Goal: Task Accomplishment & Management: Use online tool/utility

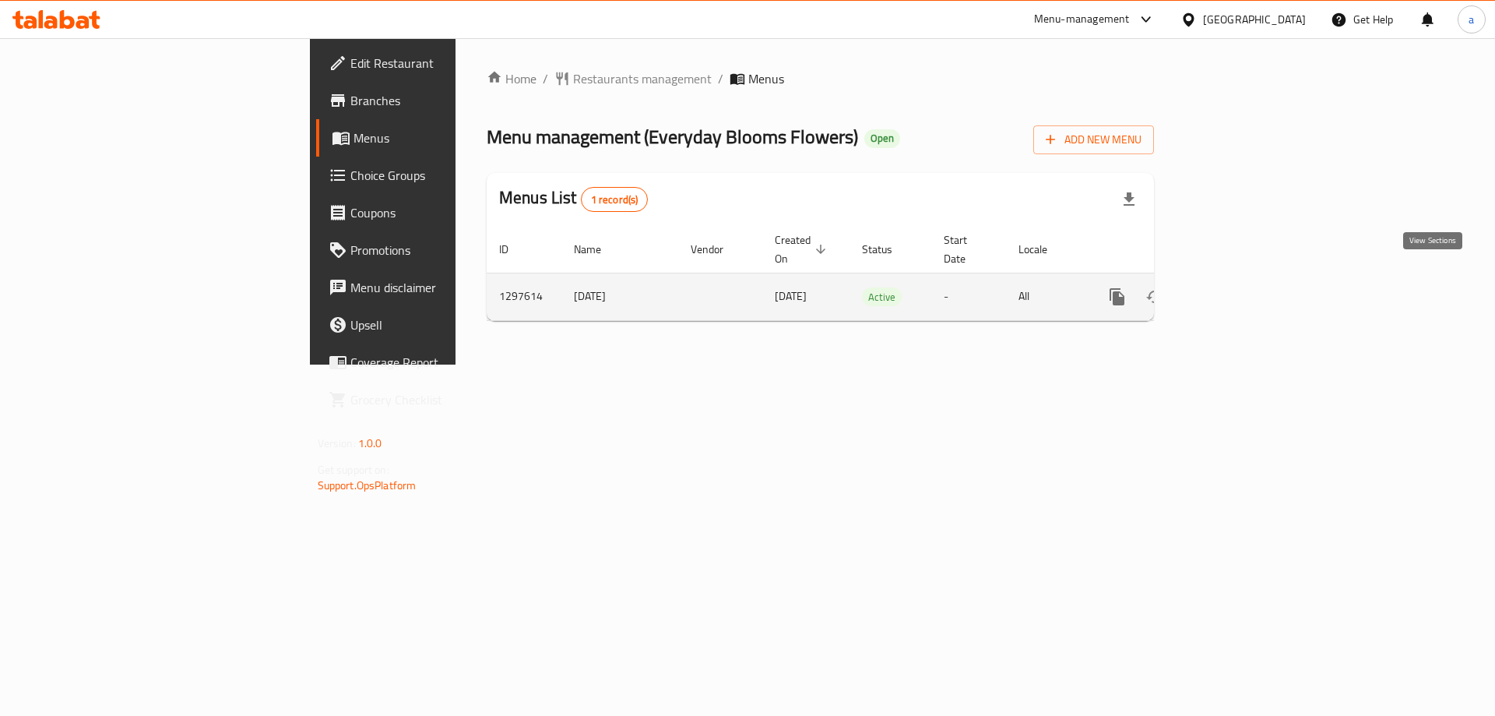
click at [1237, 290] on icon "enhanced table" at bounding box center [1230, 297] width 14 height 14
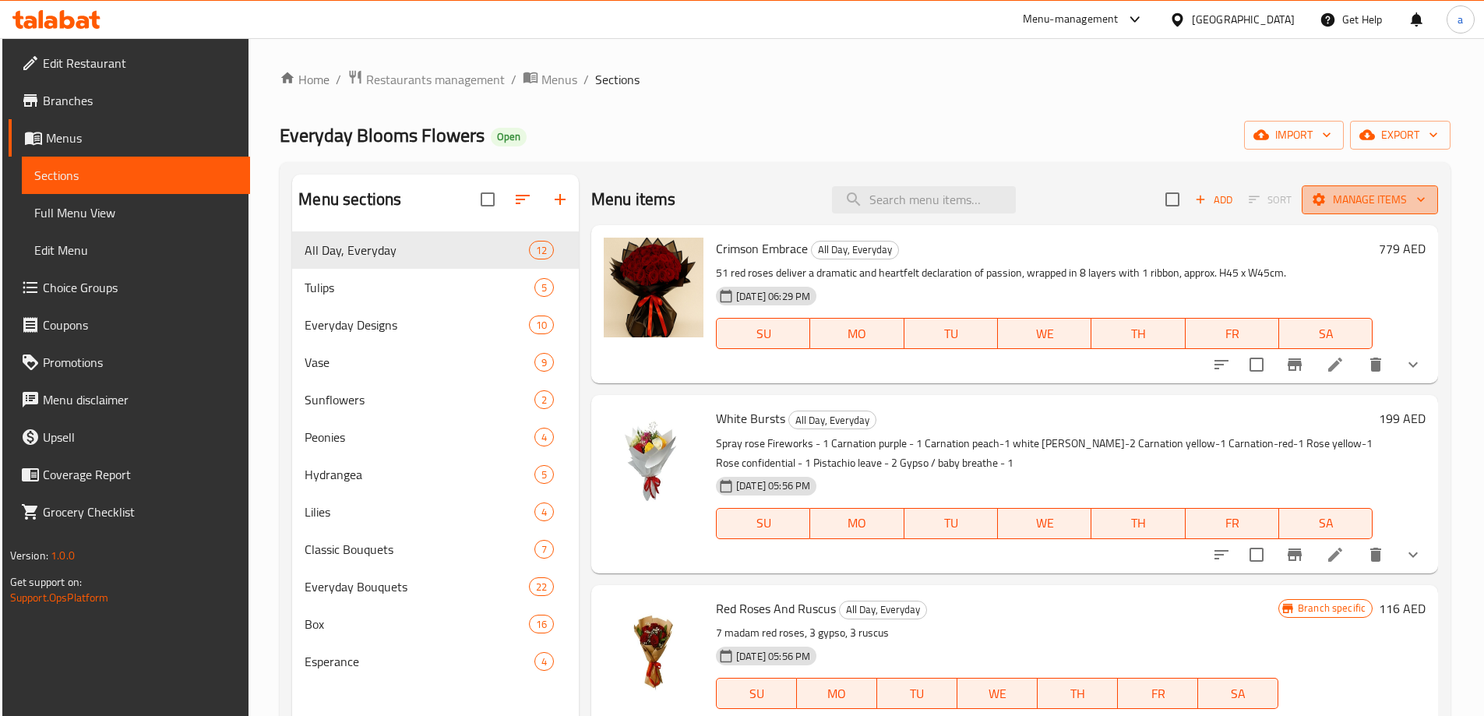
click at [1323, 199] on span "Manage items" at bounding box center [1369, 199] width 111 height 19
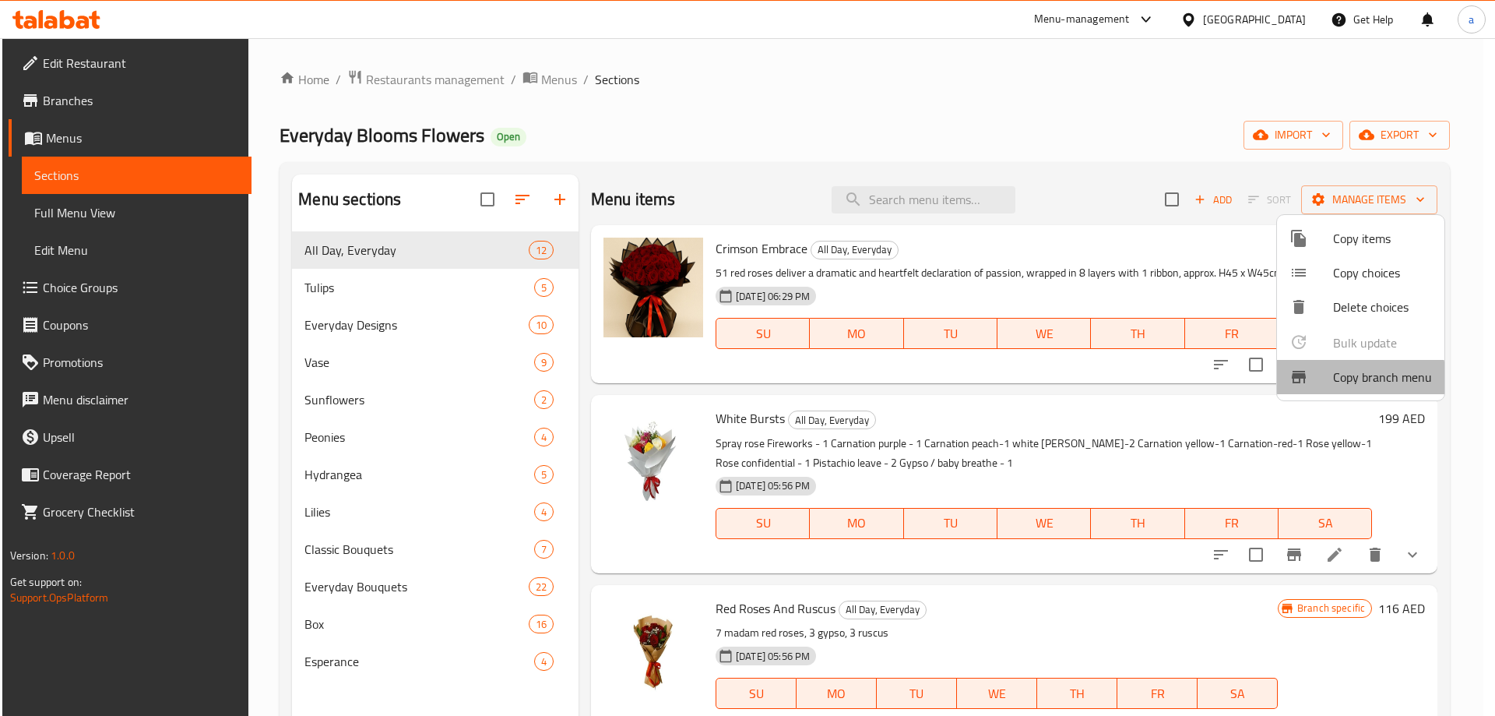
click at [1339, 380] on span "Copy branch menu" at bounding box center [1382, 377] width 99 height 19
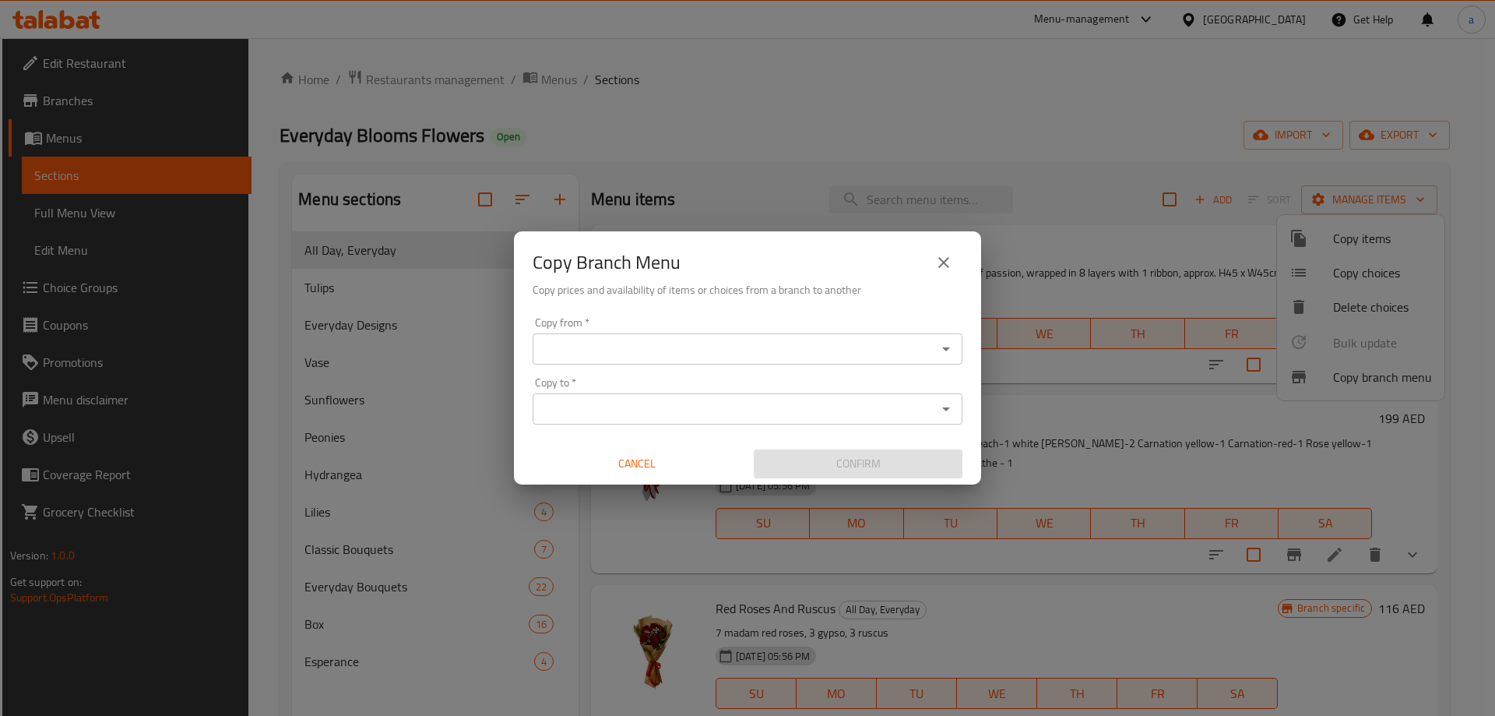
click at [544, 338] on input "Copy from   *" at bounding box center [734, 349] width 395 height 22
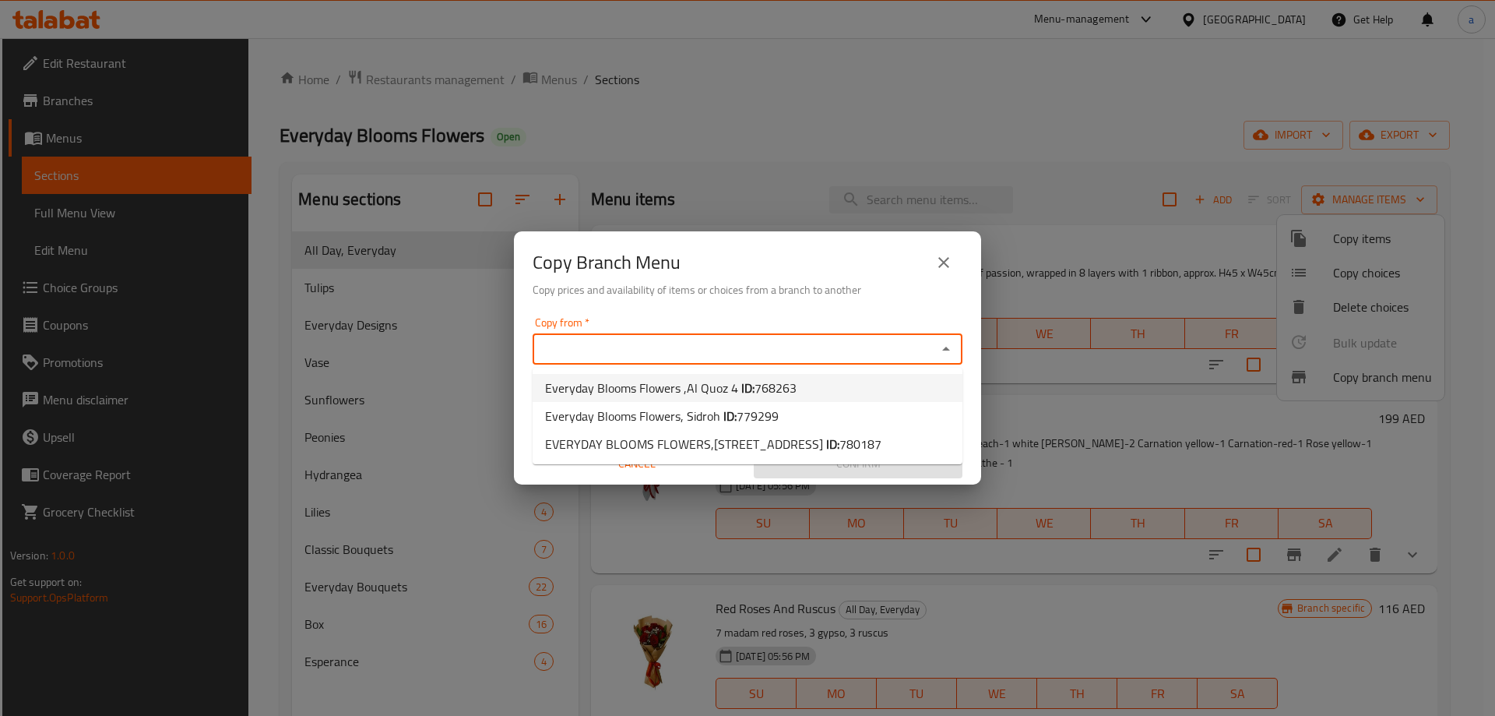
click at [755, 334] on div "Copy from *" at bounding box center [748, 348] width 430 height 31
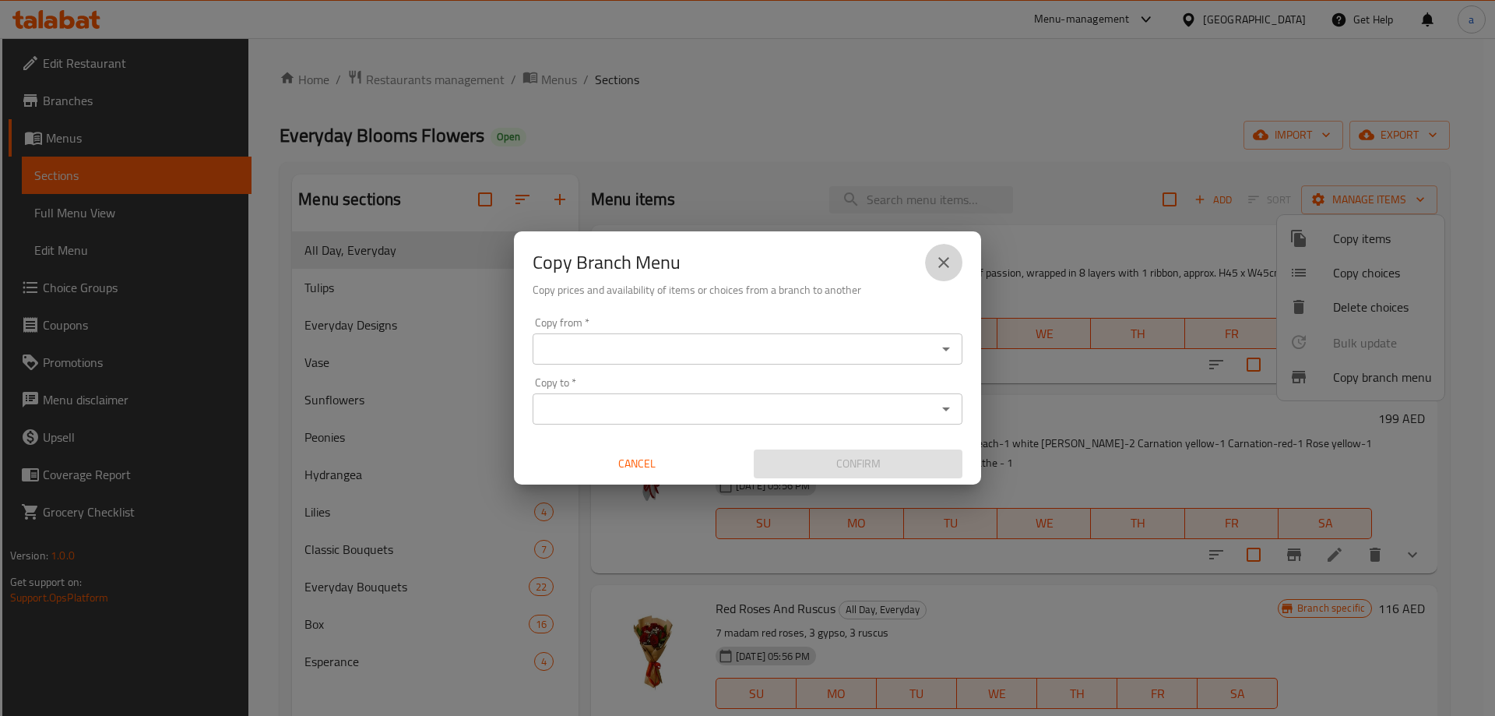
click at [947, 259] on icon "close" at bounding box center [943, 262] width 11 height 11
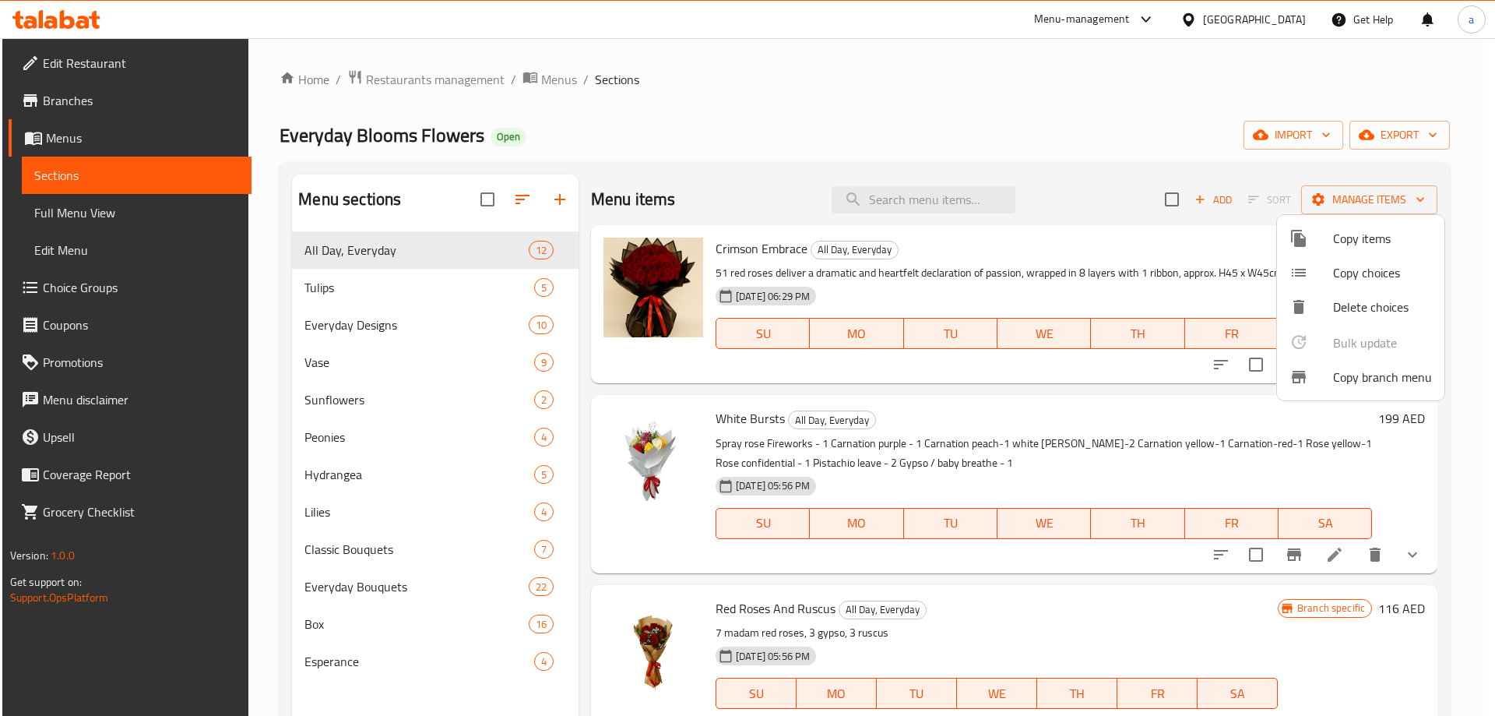
click at [1338, 375] on span "Copy branch menu" at bounding box center [1382, 377] width 99 height 19
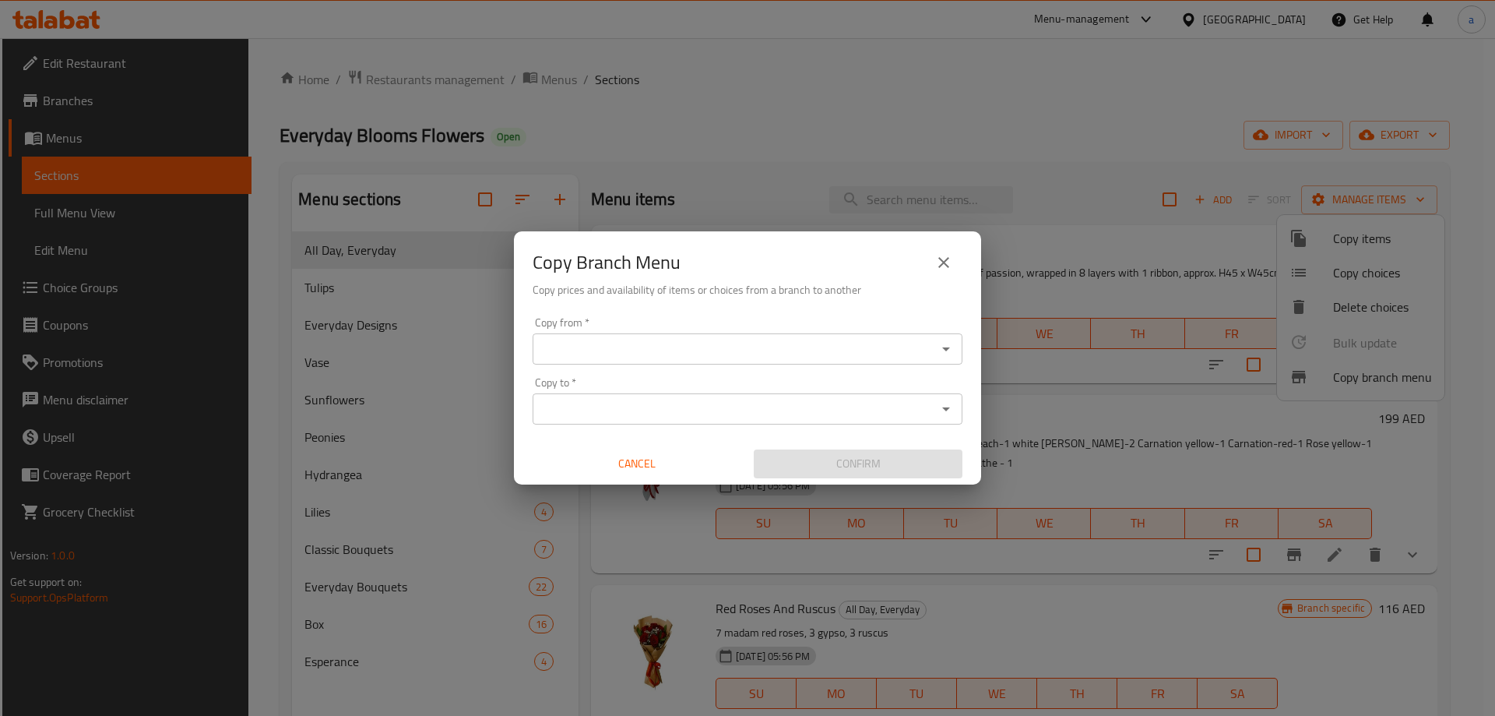
click at [756, 338] on input "Copy from   *" at bounding box center [734, 349] width 395 height 22
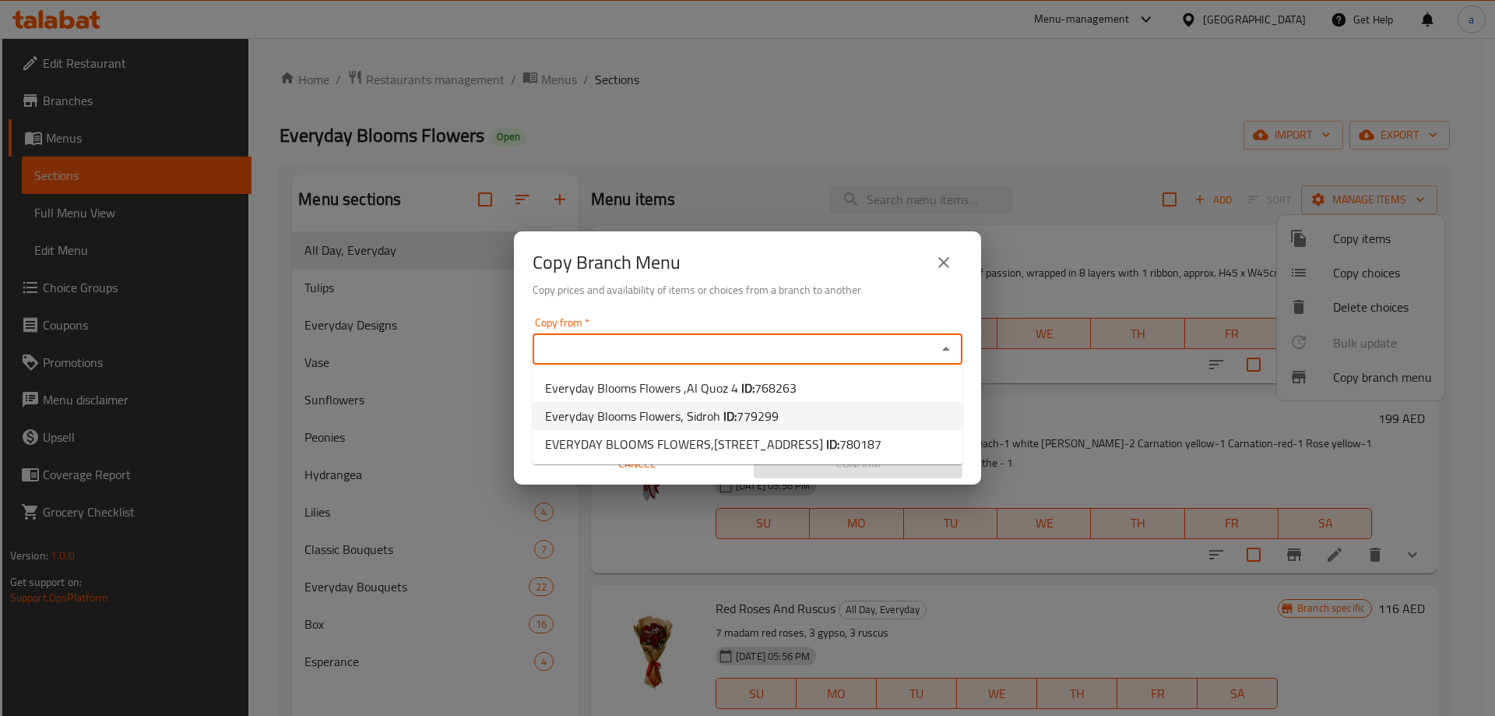
click at [749, 417] on span "779299" at bounding box center [758, 415] width 42 height 23
type input "Everyday Blooms Flowers, Sidroh"
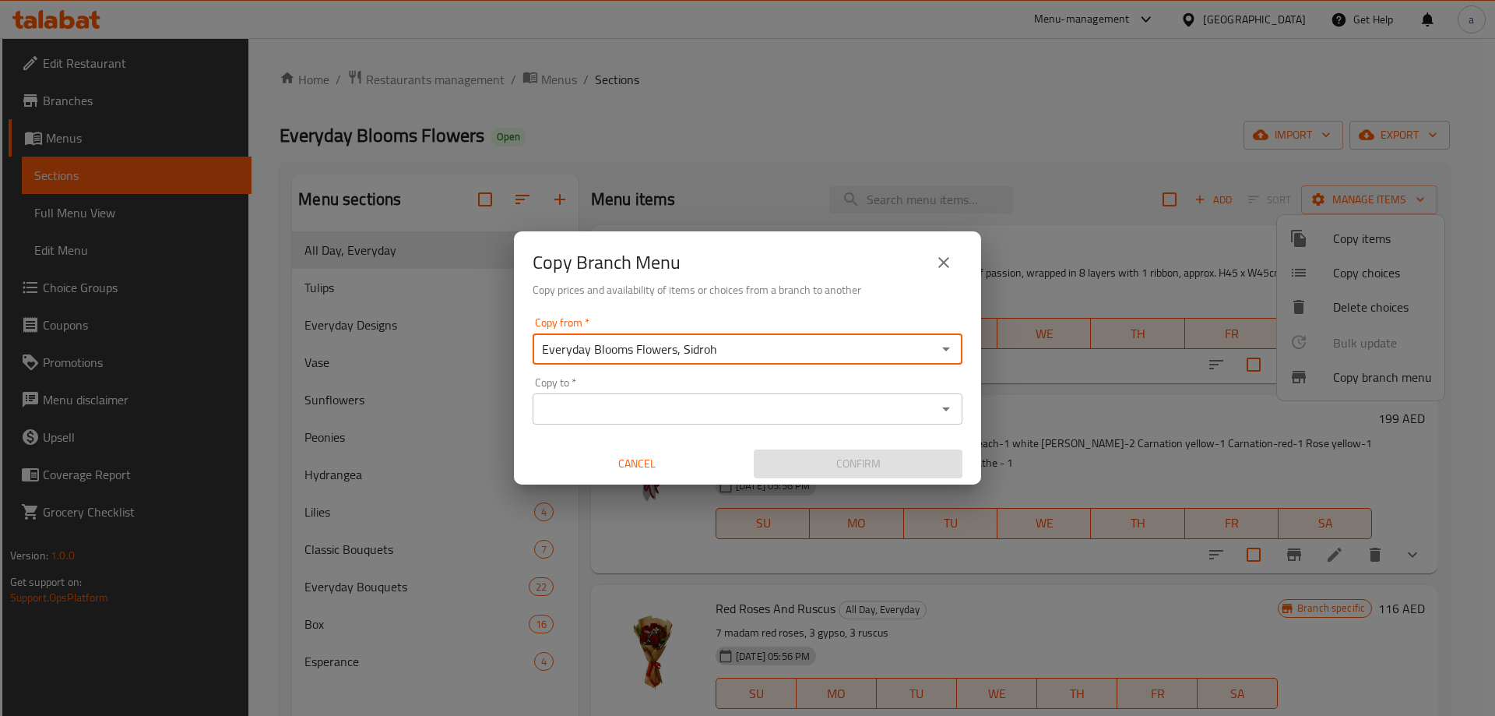
click at [735, 407] on input "Copy to   *" at bounding box center [734, 409] width 395 height 22
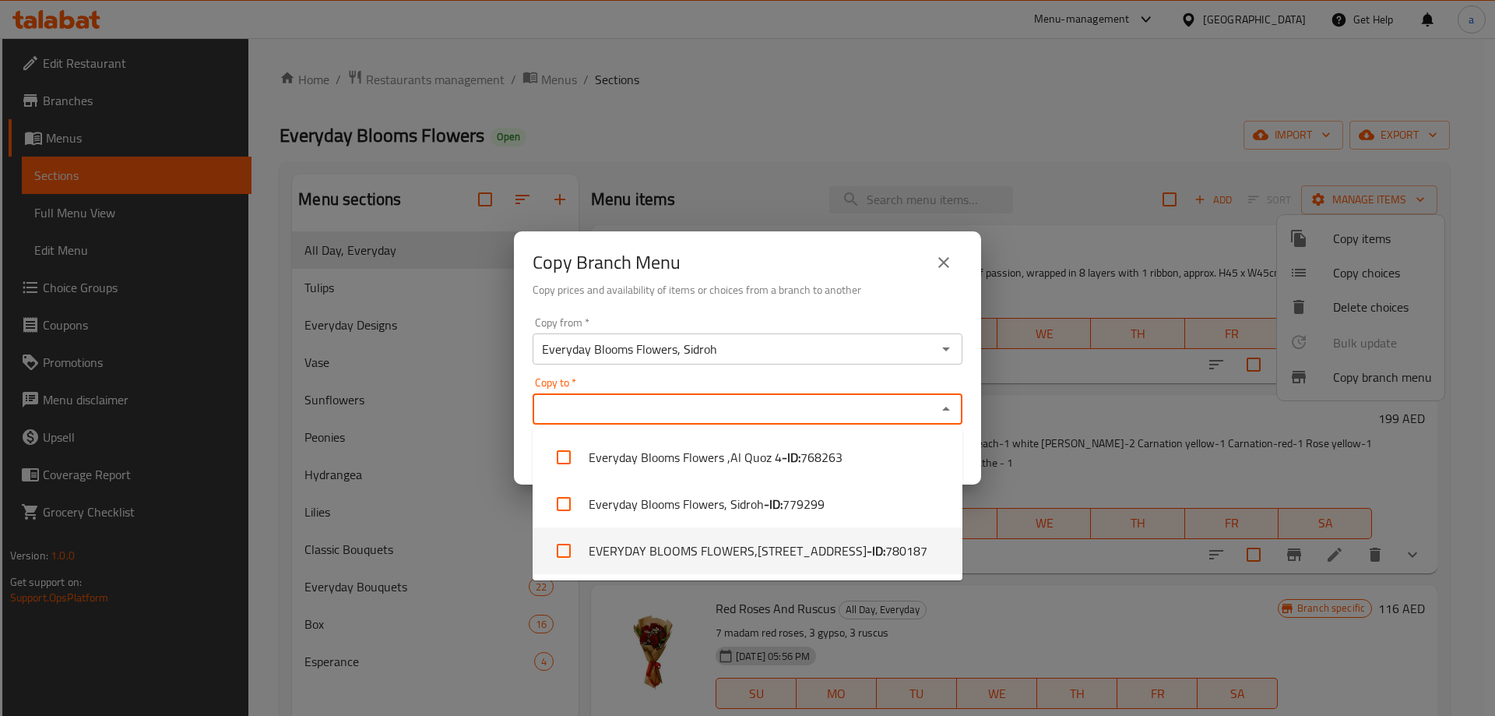
click at [647, 555] on li "EVERYDAY BLOOMS FLOWERS,Al Quoz 4 - ID: 780187" at bounding box center [748, 550] width 430 height 47
checkbox input "true"
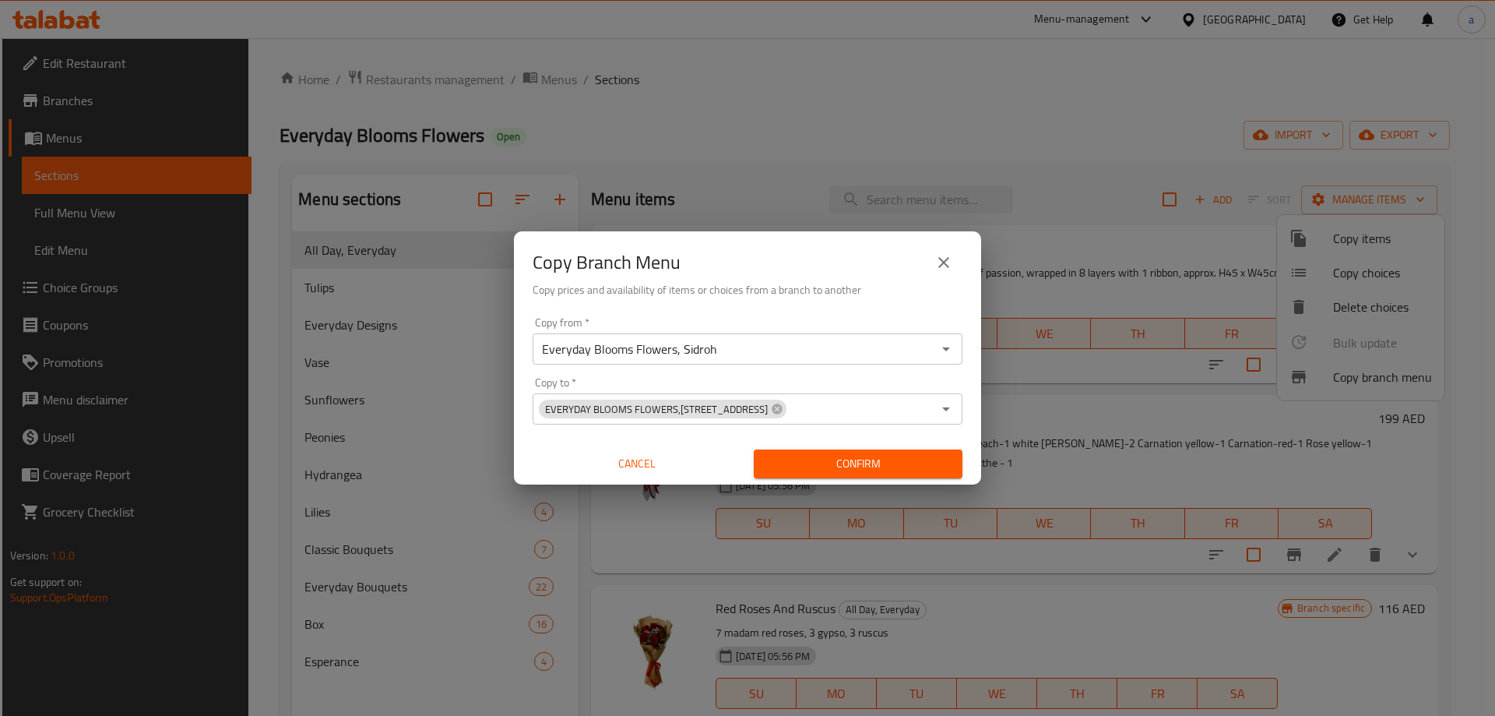
click at [886, 372] on div "Copy from   * Everyday Blooms Flowers, Sidroh Copy from * Copy to   * EVERYDAY …" at bounding box center [747, 398] width 467 height 174
click at [1151, 84] on div "Copy Branch Menu Copy prices and availability of items or choices from a branch…" at bounding box center [747, 358] width 1495 height 716
click at [946, 262] on icon "close" at bounding box center [943, 262] width 11 height 11
